Goal: Task Accomplishment & Management: Use online tool/utility

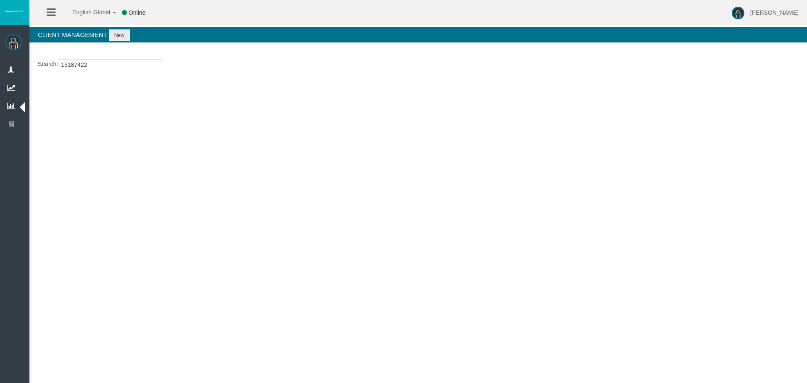
click at [65, 65] on input "15187422" at bounding box center [110, 65] width 105 height 13
click at [122, 32] on button "New" at bounding box center [119, 35] width 21 height 12
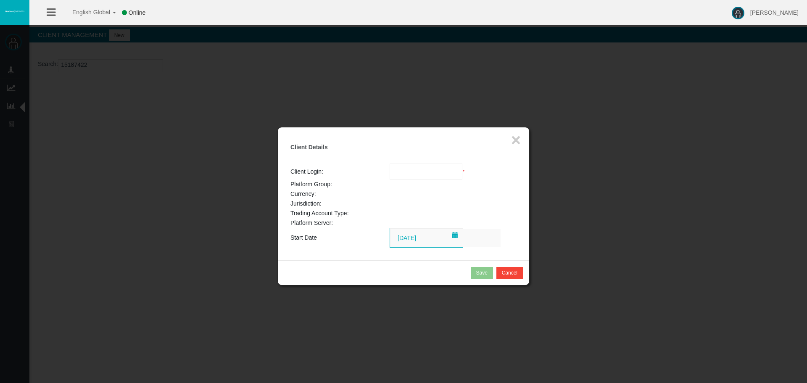
click at [424, 167] on input "text" at bounding box center [426, 171] width 72 height 15
paste input "15187422"
click at [413, 187] on span "15187422" at bounding box center [408, 186] width 26 height 7
type input "15187422"
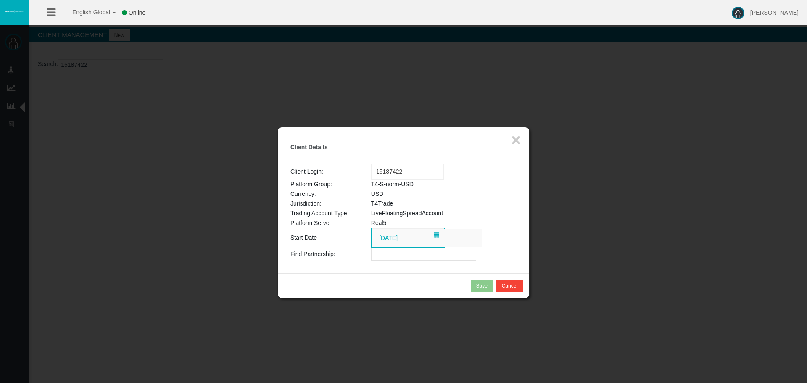
click at [388, 256] on input "text" at bounding box center [423, 254] width 105 height 13
paste input "IBvzolk"
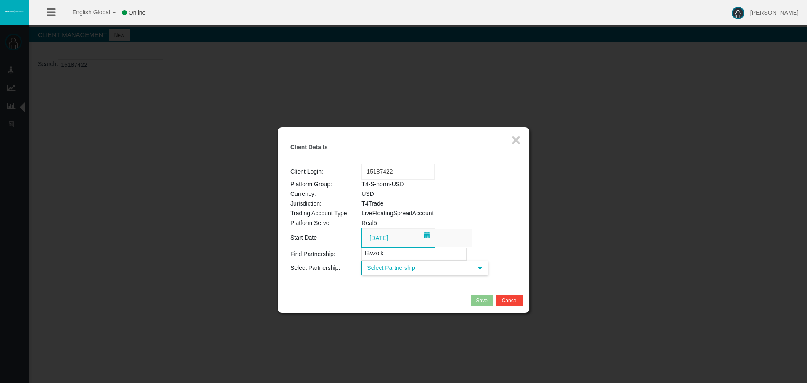
type input "IBvzolk"
click at [394, 273] on span "Select Partnership" at bounding box center [417, 268] width 110 height 13
click at [385, 298] on li "> [PERSON_NAME] (IB - IBvzolk) - T4Trade" at bounding box center [424, 301] width 125 height 26
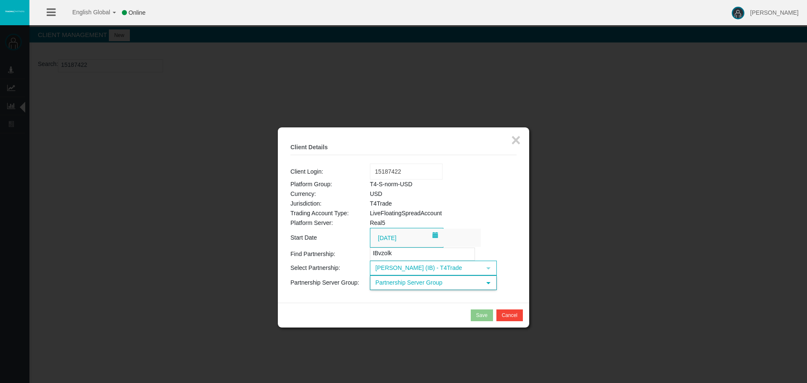
click at [415, 285] on span "Partnership Server Group" at bounding box center [426, 282] width 110 height 13
click at [407, 302] on li "T4-S-norm-USD (USD)" at bounding box center [432, 308] width 125 height 13
drag, startPoint x: 477, startPoint y: 317, endPoint x: 229, endPoint y: 44, distance: 368.7
click at [477, 314] on div "Save" at bounding box center [481, 316] width 11 height 8
